Goal: Find specific page/section: Find specific page/section

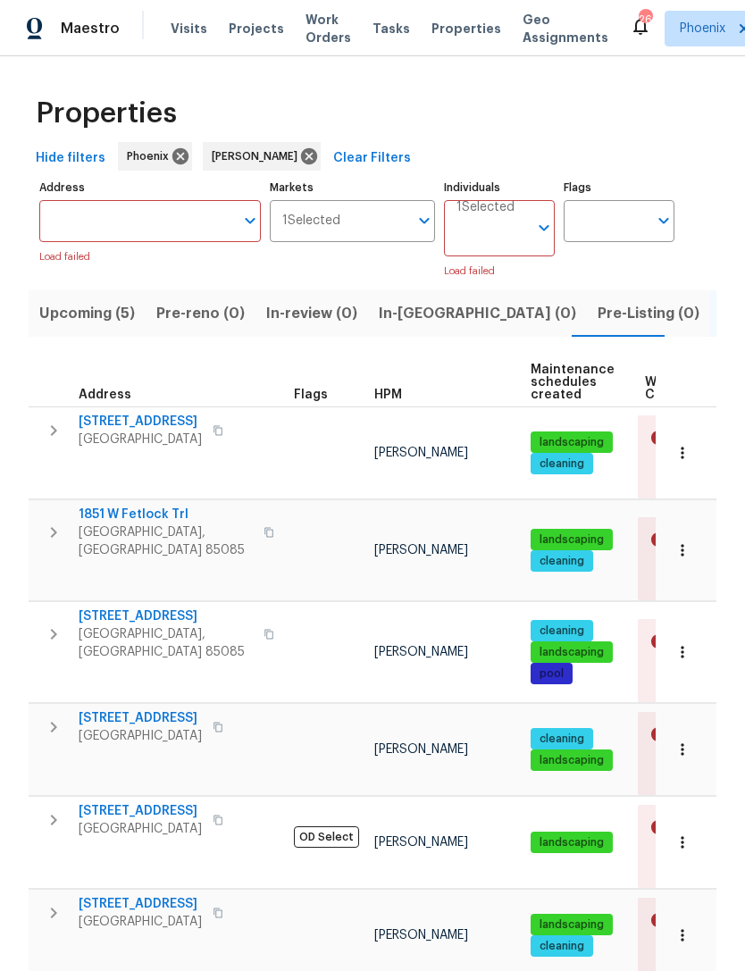
click at [134, 238] on input "Address" at bounding box center [136, 221] width 195 height 42
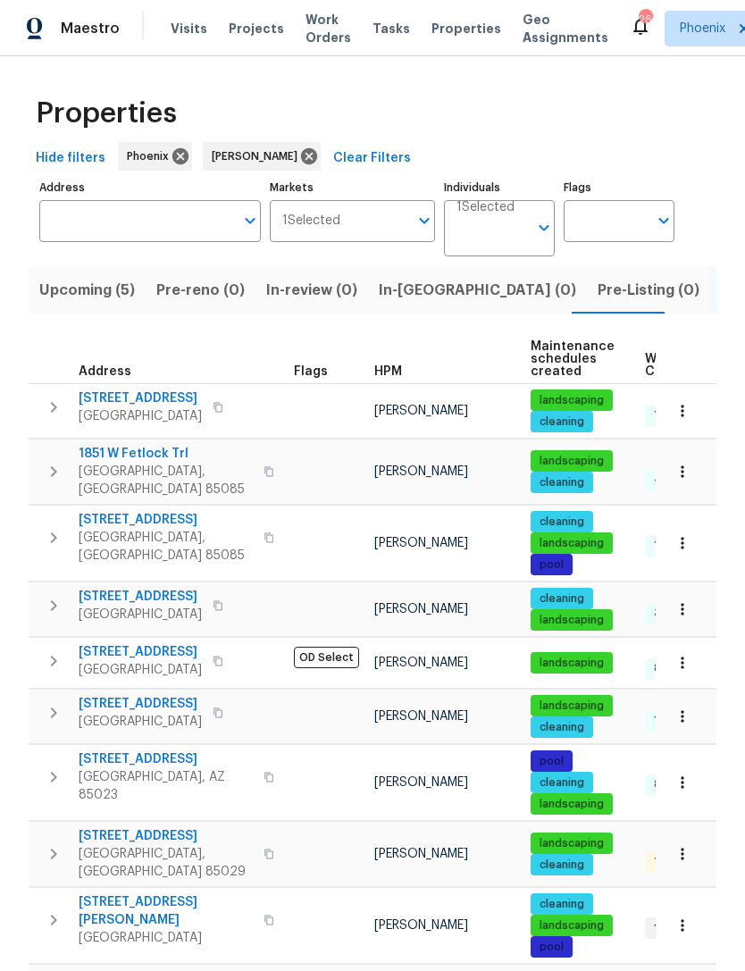
click at [85, 303] on span "Upcoming (5)" at bounding box center [87, 290] width 96 height 25
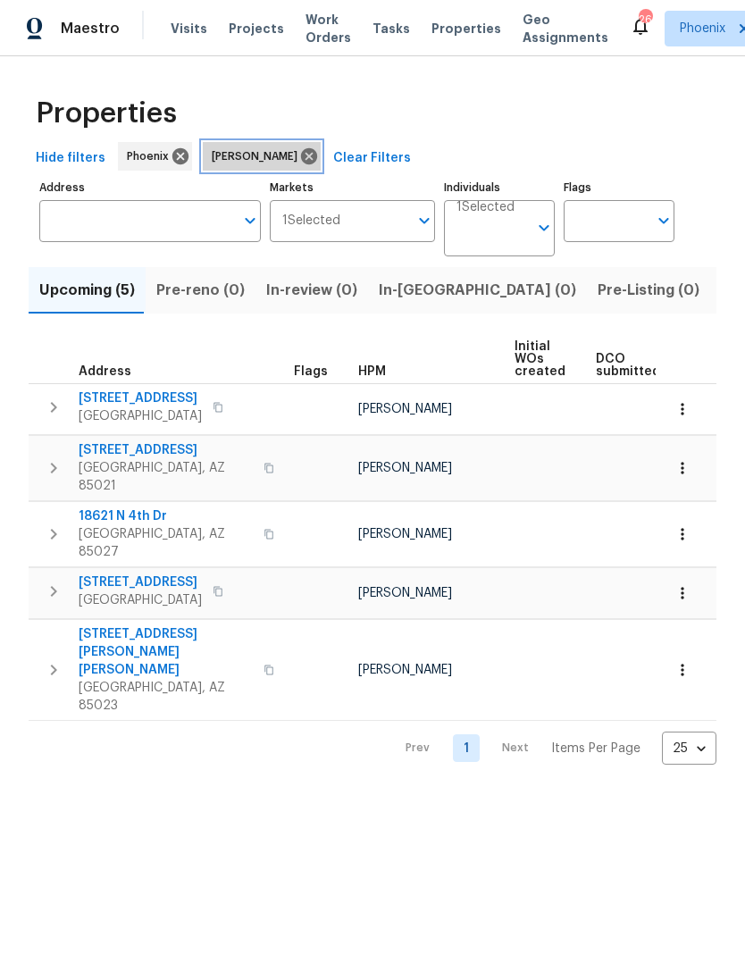
click at [299, 166] on icon at bounding box center [309, 156] width 20 height 20
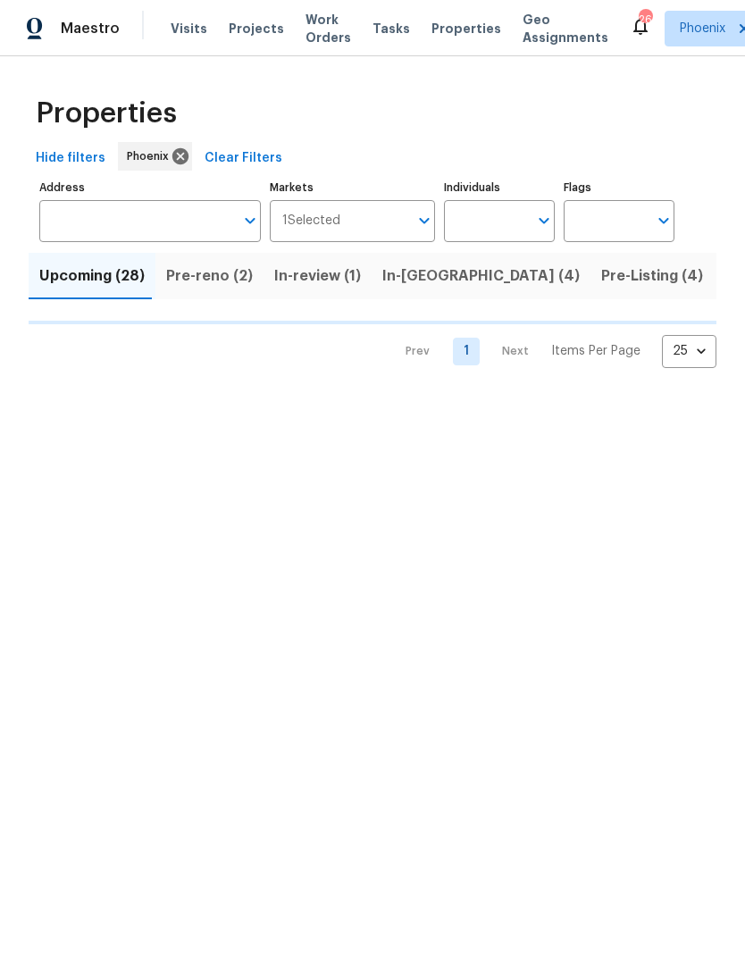
click at [98, 239] on input "Address" at bounding box center [136, 221] width 195 height 42
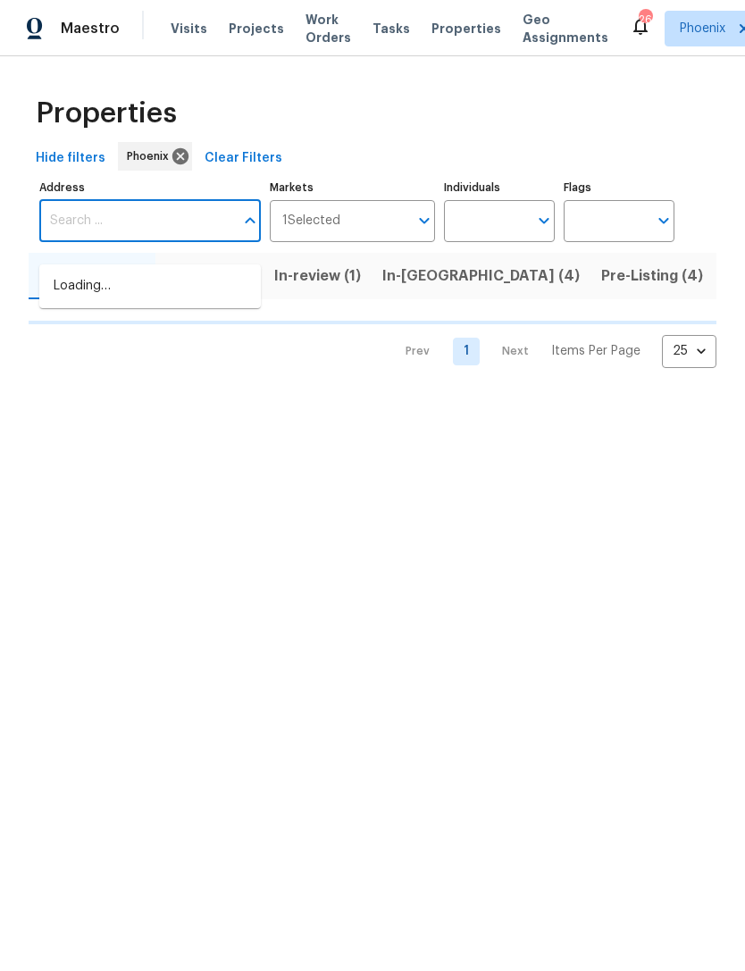
click at [88, 230] on input "Address" at bounding box center [136, 221] width 195 height 42
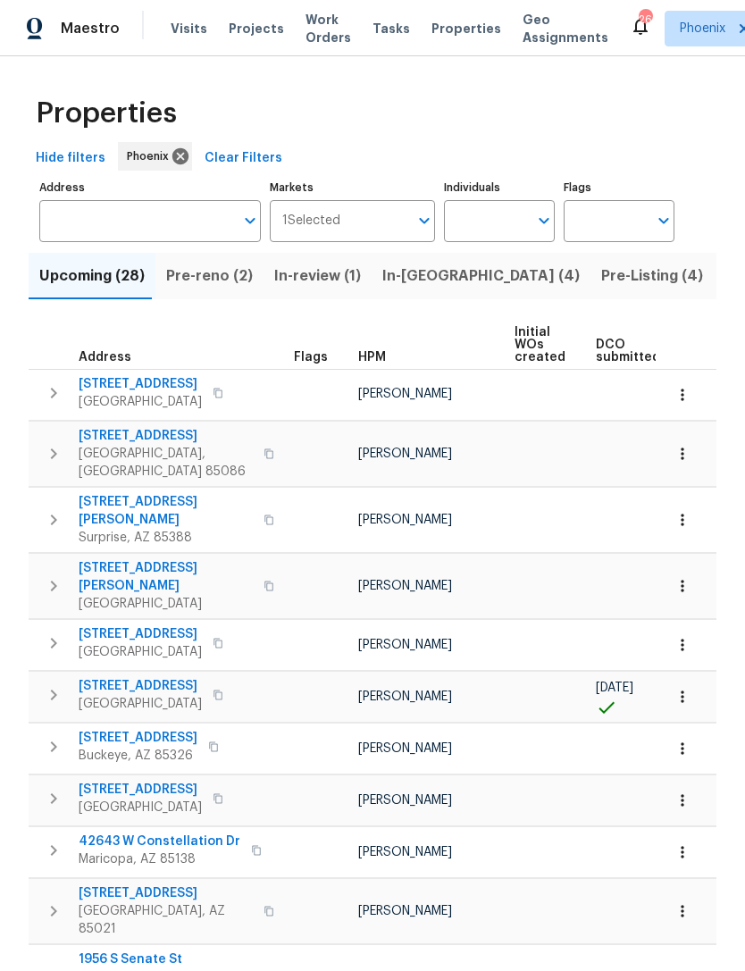
click at [67, 193] on label "Address" at bounding box center [149, 187] width 221 height 11
click at [67, 200] on input "Address" at bounding box center [136, 221] width 195 height 42
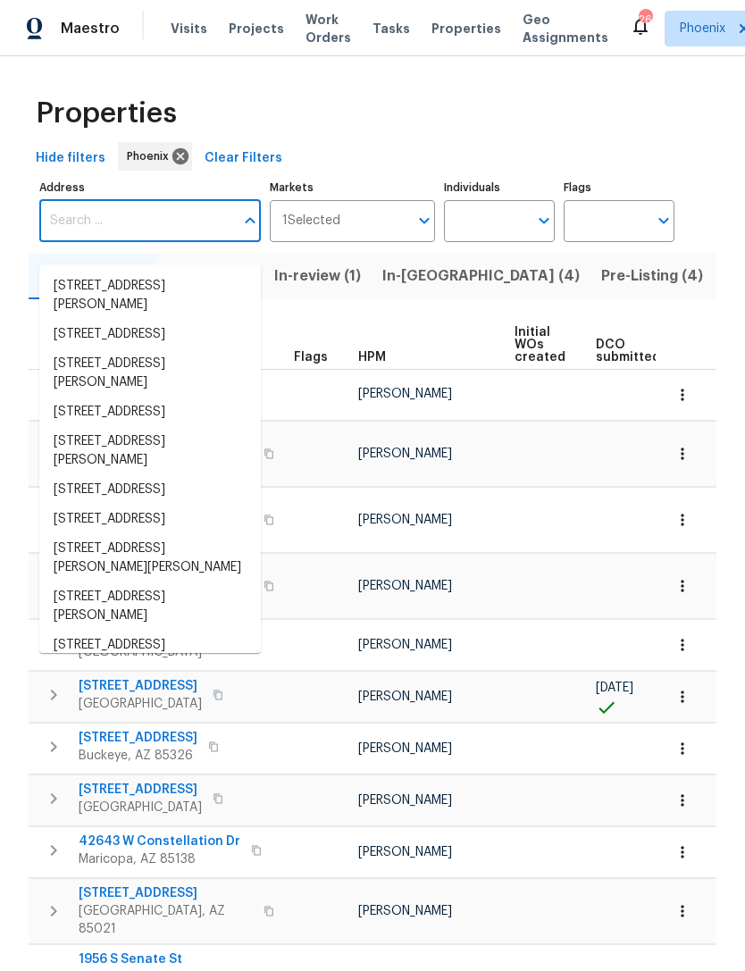
click at [87, 236] on input "Address" at bounding box center [136, 221] width 195 height 42
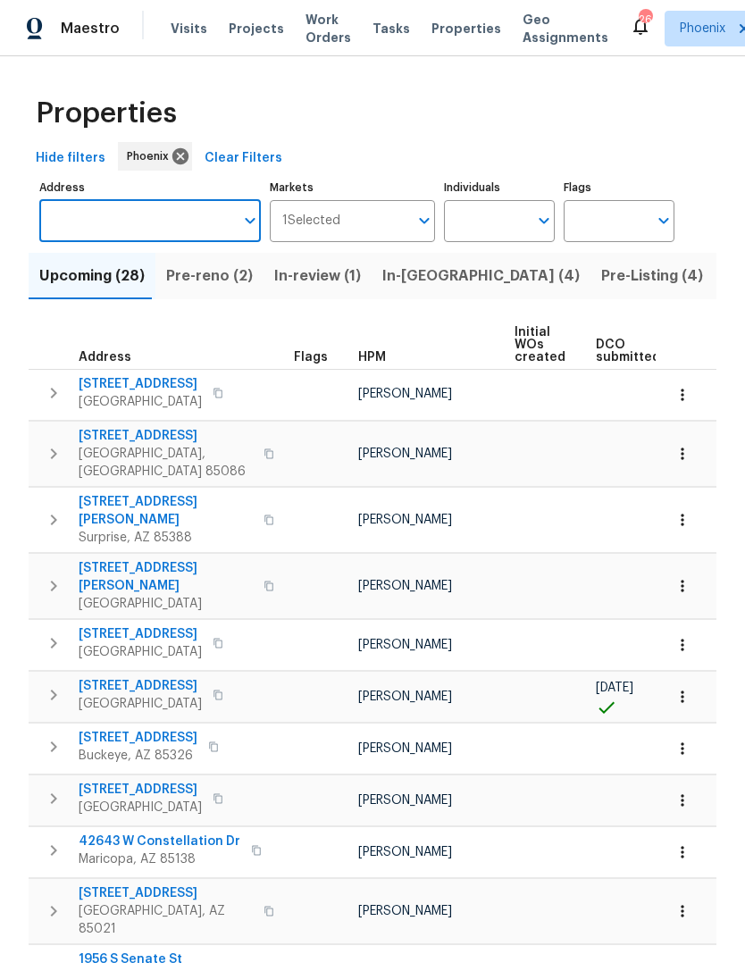
paste input "35426 N 14th St, Phoenix, AZ 85086"
type input "35426 N 14th St, Phoenix, AZ 85086"
click at [193, 282] on li "35426 N 14th St Phoenix AZ 85086" at bounding box center [149, 285] width 221 height 29
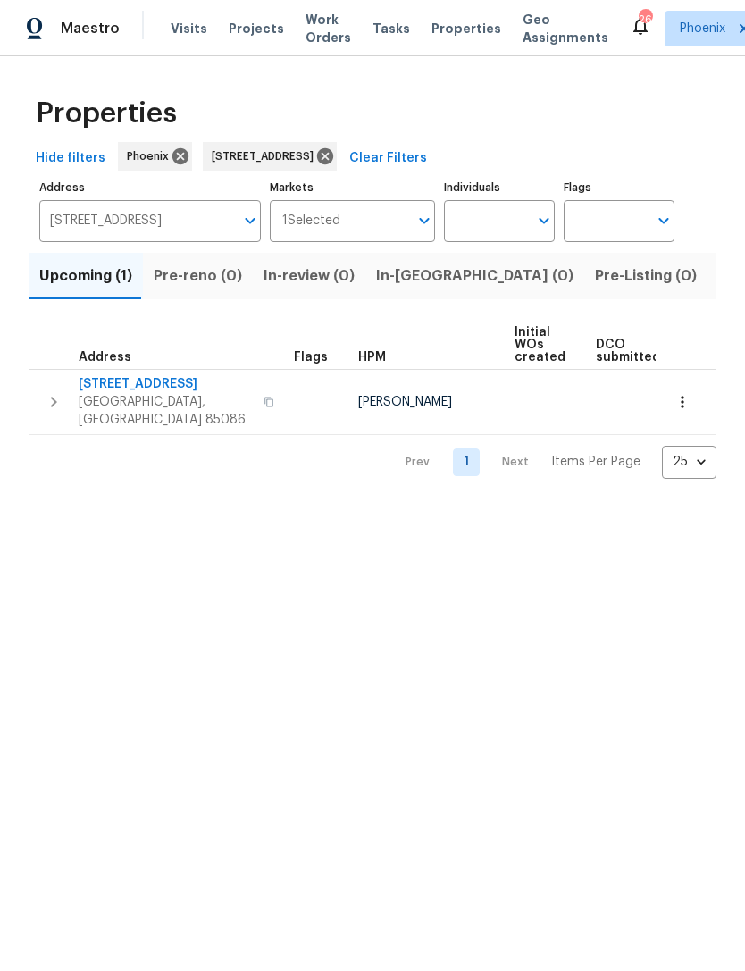
click at [263, 407] on icon "button" at bounding box center [268, 402] width 11 height 11
